Goal: Information Seeking & Learning: Learn about a topic

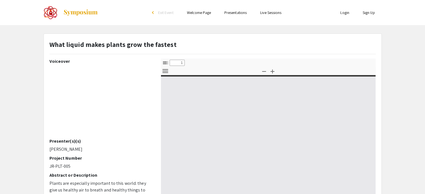
select select "custom"
type input "0"
select select "custom"
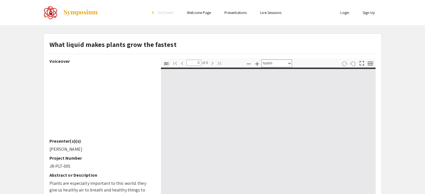
type input "1"
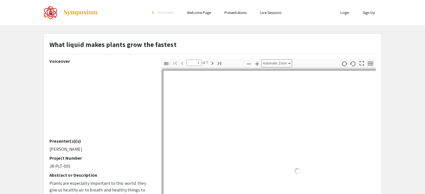
select select "auto"
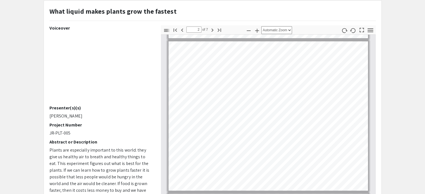
scroll to position [161, 0]
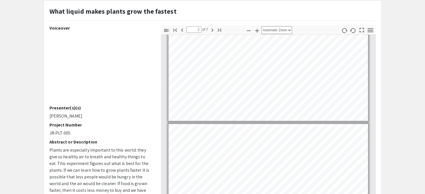
type input "1"
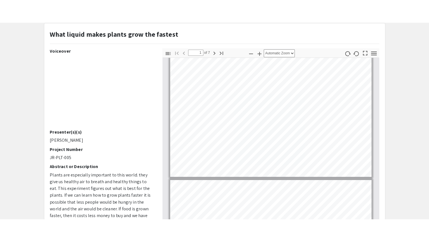
scroll to position [0, 0]
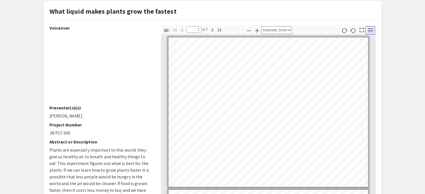
click at [369, 32] on icon "button" at bounding box center [371, 31] width 8 height 8
click at [361, 30] on icon "button" at bounding box center [362, 30] width 8 height 8
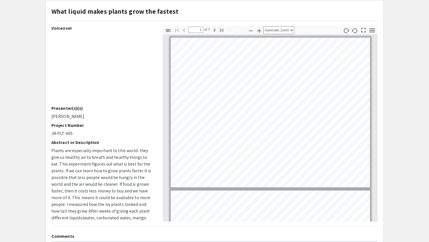
select select "page-fit"
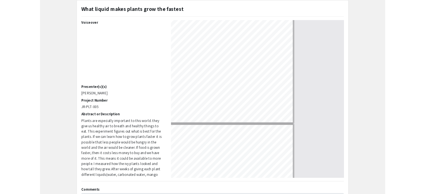
scroll to position [241, 0]
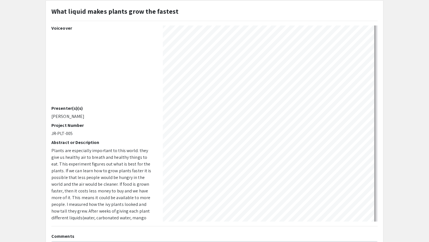
click at [179, 74] on section "Page 7" at bounding box center [149, 78] width 124 height 8
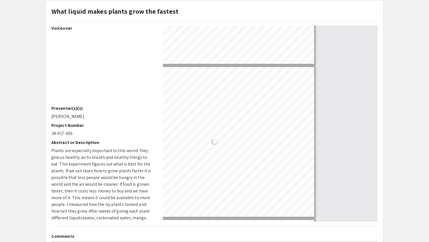
type input "7"
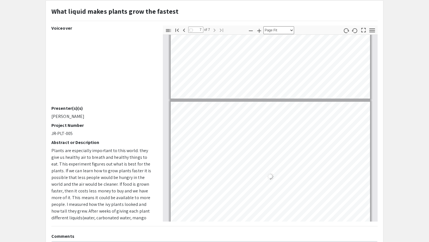
select select "auto"
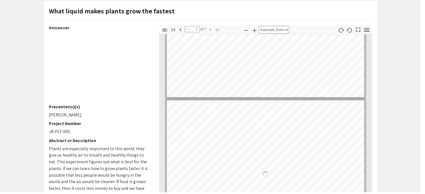
scroll to position [883, 0]
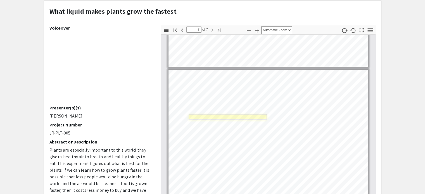
click at [239, 117] on link "Page 7" at bounding box center [228, 116] width 78 height 5
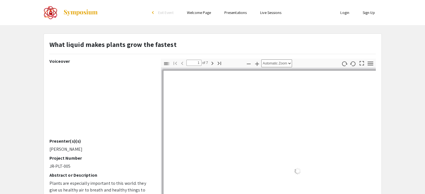
select select "auto"
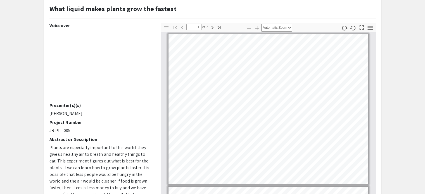
scroll to position [70, 0]
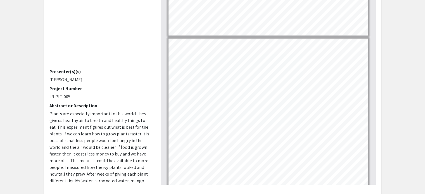
type input "7"
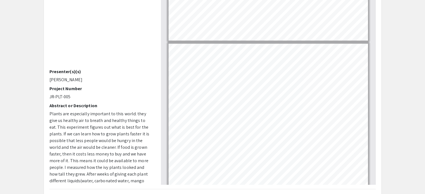
scroll to position [883, 0]
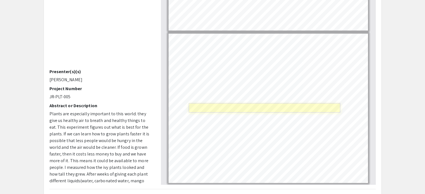
click at [268, 103] on link "Page 7" at bounding box center [265, 108] width 152 height 10
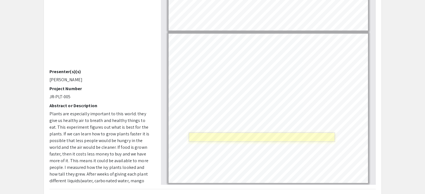
click at [264, 136] on link "Page 7" at bounding box center [262, 137] width 146 height 10
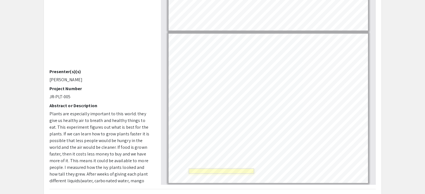
click at [231, 172] on link "Page 7" at bounding box center [221, 171] width 65 height 5
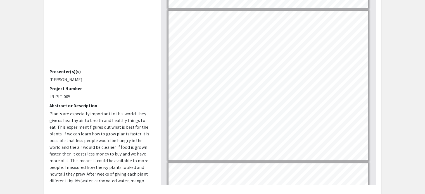
scroll to position [145, 0]
